Goal: Task Accomplishment & Management: Use online tool/utility

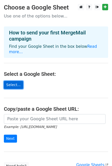
click at [11, 81] on link "Select..." at bounding box center [13, 85] width 19 height 8
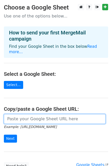
click at [19, 114] on input "url" at bounding box center [54, 119] width 101 height 10
paste input "https://docs.google.com/spreadsheets/d/1ksxsqFEgci8DhYYBztTTyiuhostAY2_uIOD0nJM…"
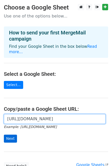
scroll to position [0, 109]
type input "https://docs.google.com/spreadsheets/d/1ksxsqFEgci8DhYYBztTTyiuhostAY2_uIOD0nJM…"
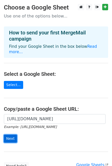
scroll to position [0, 0]
click at [12, 134] on input "Next" at bounding box center [10, 138] width 13 height 8
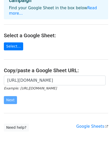
scroll to position [40, 0]
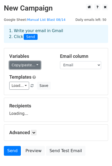
click at [32, 63] on link "Copy/paste..." at bounding box center [24, 65] width 31 height 8
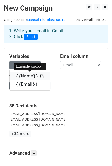
click at [25, 75] on link "{{Name}}" at bounding box center [29, 76] width 41 height 8
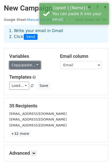
click at [32, 66] on link "Copy/paste..." at bounding box center [24, 65] width 31 height 8
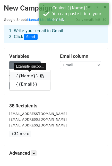
click at [17, 77] on link "{{Name}}" at bounding box center [29, 76] width 41 height 8
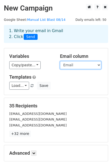
click at [72, 63] on select "Name Email" at bounding box center [80, 65] width 41 height 8
click at [60, 61] on select "Name Email" at bounding box center [80, 65] width 41 height 8
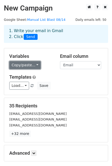
click at [35, 66] on link "Copy/paste..." at bounding box center [24, 65] width 31 height 8
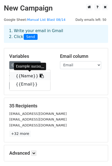
click at [17, 75] on link "{{Name}}" at bounding box center [29, 76] width 41 height 8
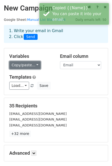
click at [32, 65] on link "Copy/paste..." at bounding box center [24, 65] width 31 height 8
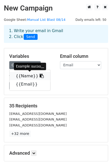
click at [15, 79] on link "{{Name}}" at bounding box center [29, 76] width 41 height 8
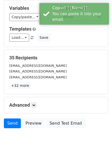
scroll to position [54, 0]
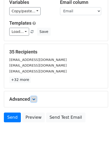
click at [33, 98] on icon at bounding box center [33, 98] width 3 height 3
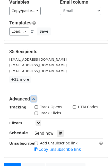
click at [33, 98] on icon at bounding box center [33, 98] width 3 height 3
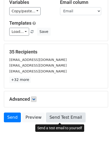
click at [58, 118] on link "Send Test Email" at bounding box center [65, 117] width 39 height 10
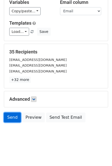
click at [14, 117] on link "Send" at bounding box center [12, 117] width 17 height 10
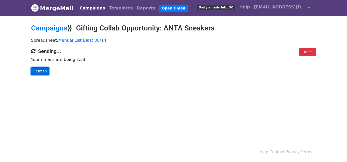
click at [38, 74] on link "Refresh" at bounding box center [40, 71] width 18 height 8
